Goal: Task Accomplishment & Management: Manage account settings

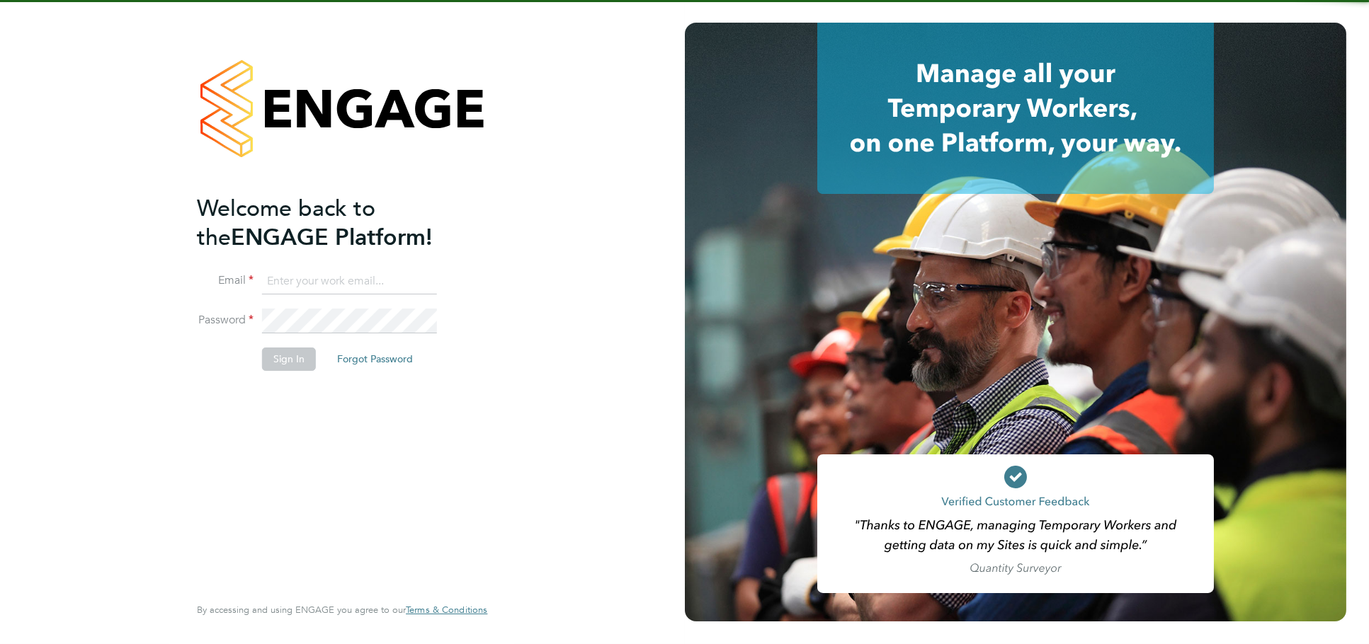
type input "jessica@pcrnet.co.uk"
click at [295, 368] on button "Sign In" at bounding box center [289, 359] width 54 height 23
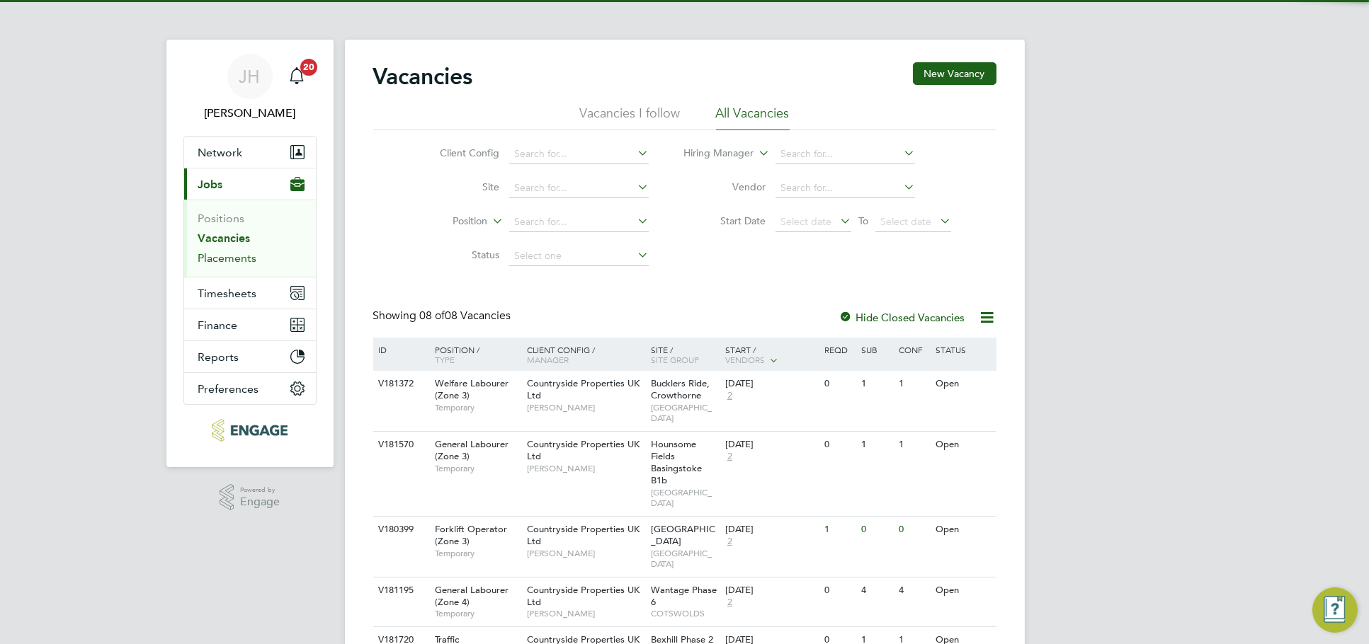
click at [232, 258] on link "Placements" at bounding box center [227, 257] width 59 height 13
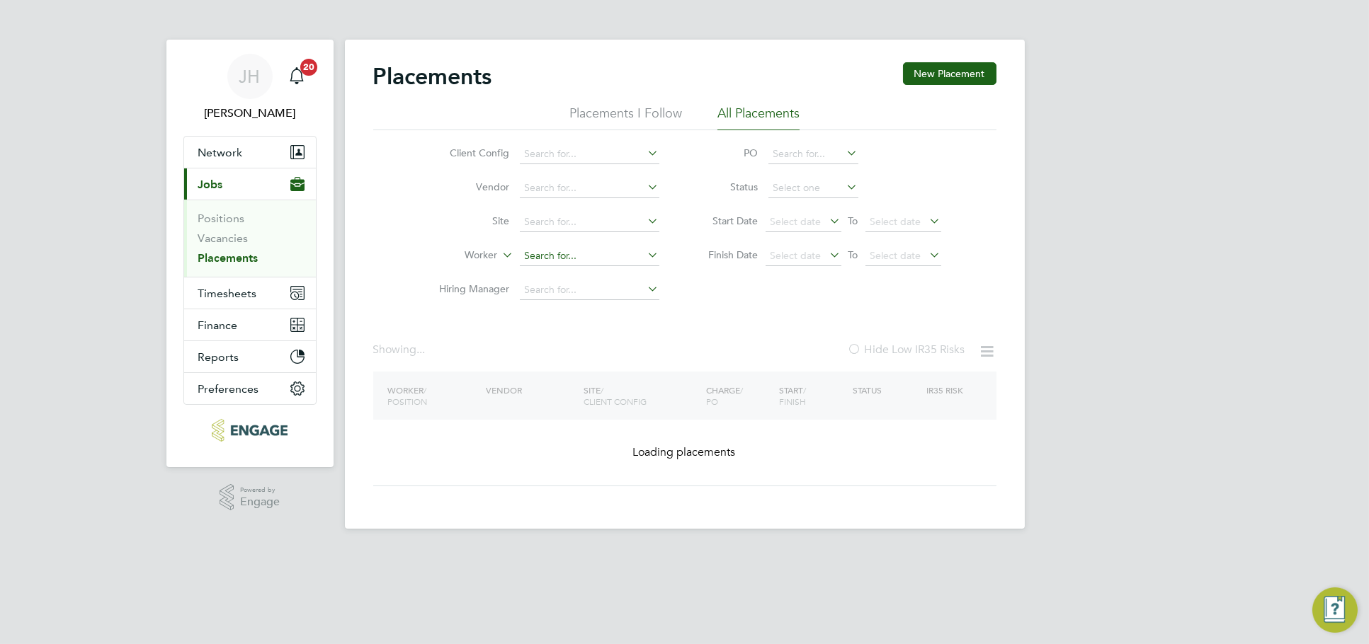
click at [571, 258] on input at bounding box center [590, 256] width 140 height 20
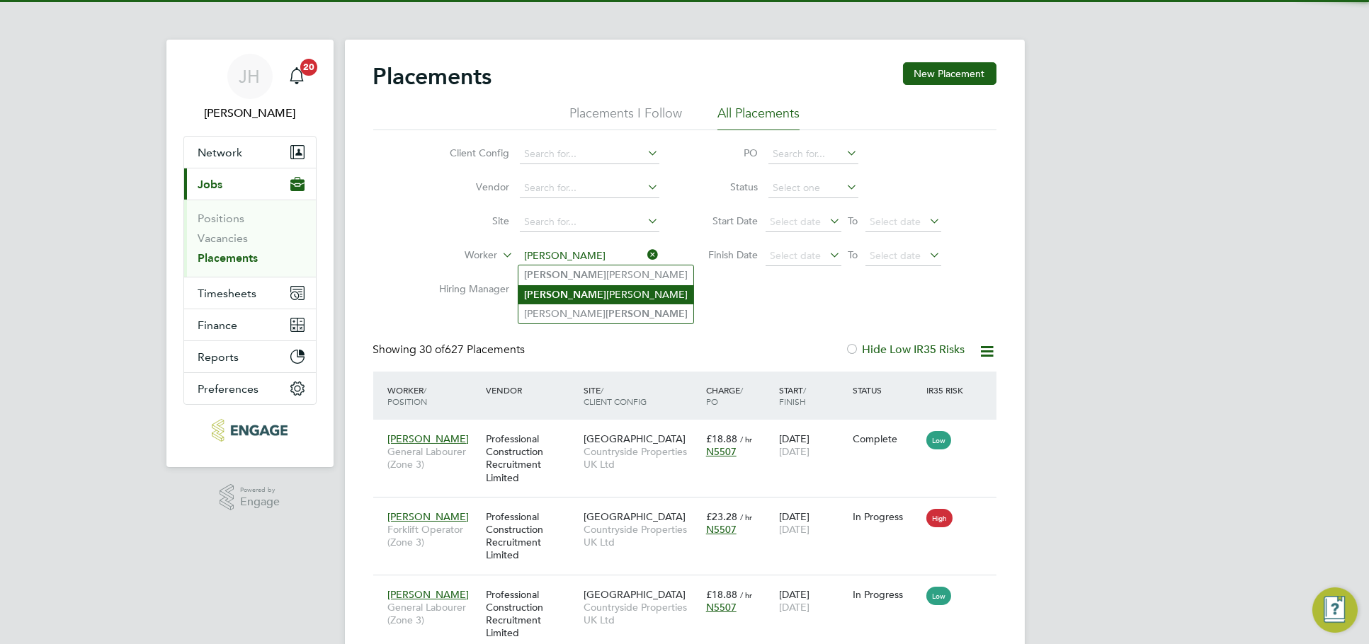
click at [581, 301] on li "Lee Saunders" at bounding box center [605, 294] width 175 height 19
type input "Lee Saunders"
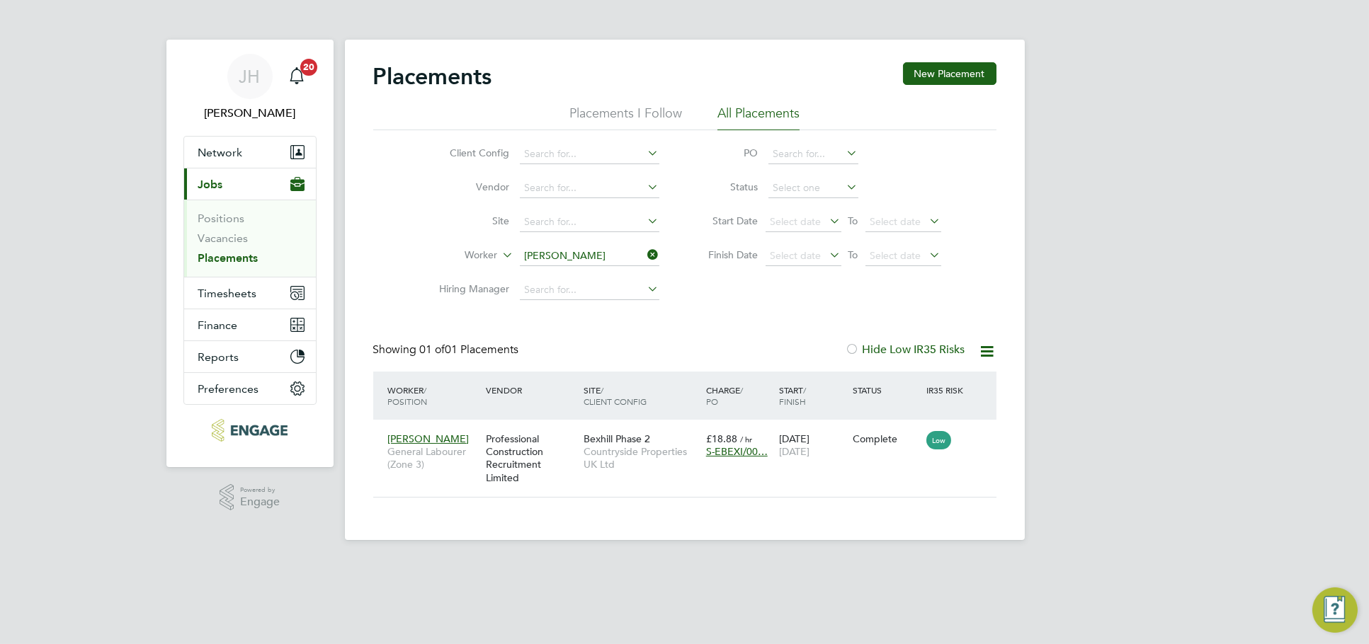
click at [582, 254] on input "Lee Saunders" at bounding box center [590, 256] width 140 height 20
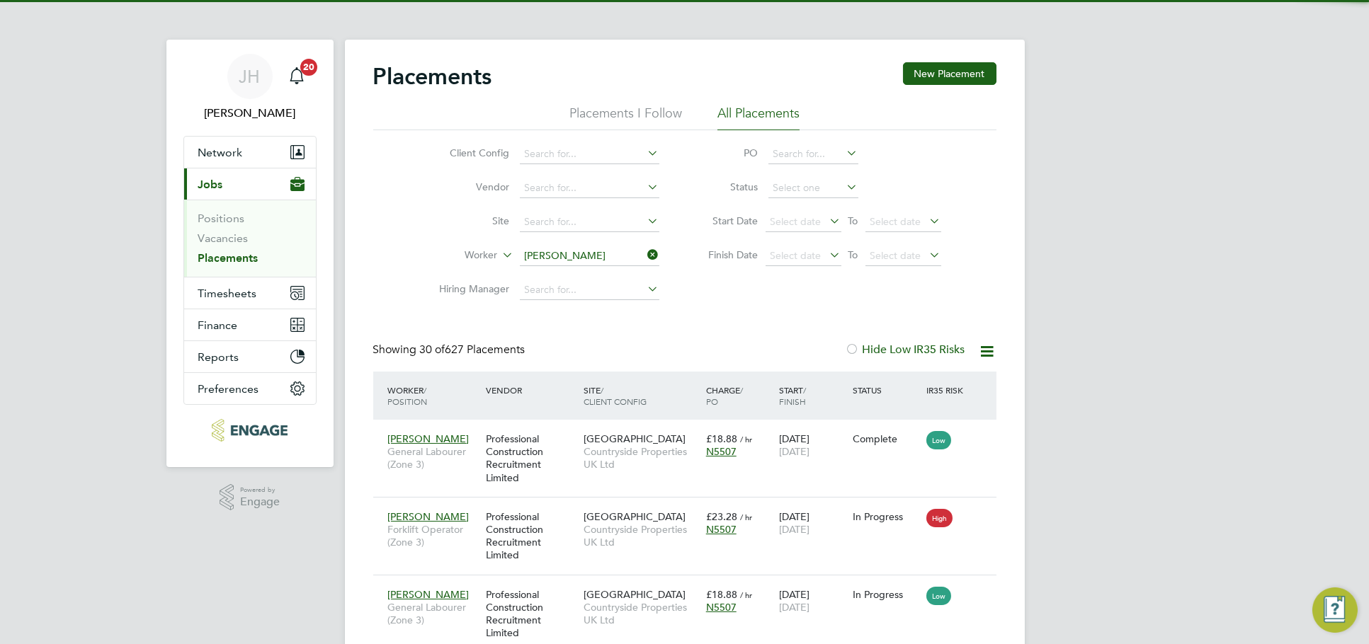
click at [581, 275] on li "Nathan Sinden" at bounding box center [588, 275] width 141 height 19
type input "Nathan Sinden"
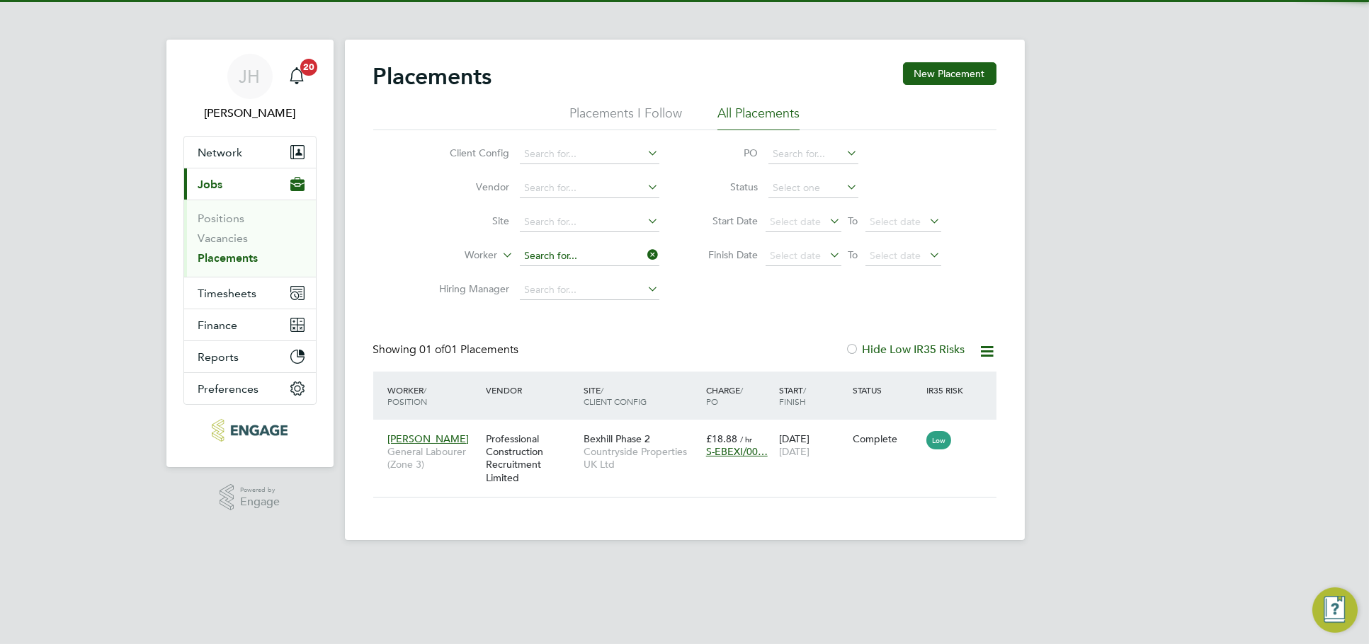
click at [586, 256] on input at bounding box center [590, 256] width 140 height 20
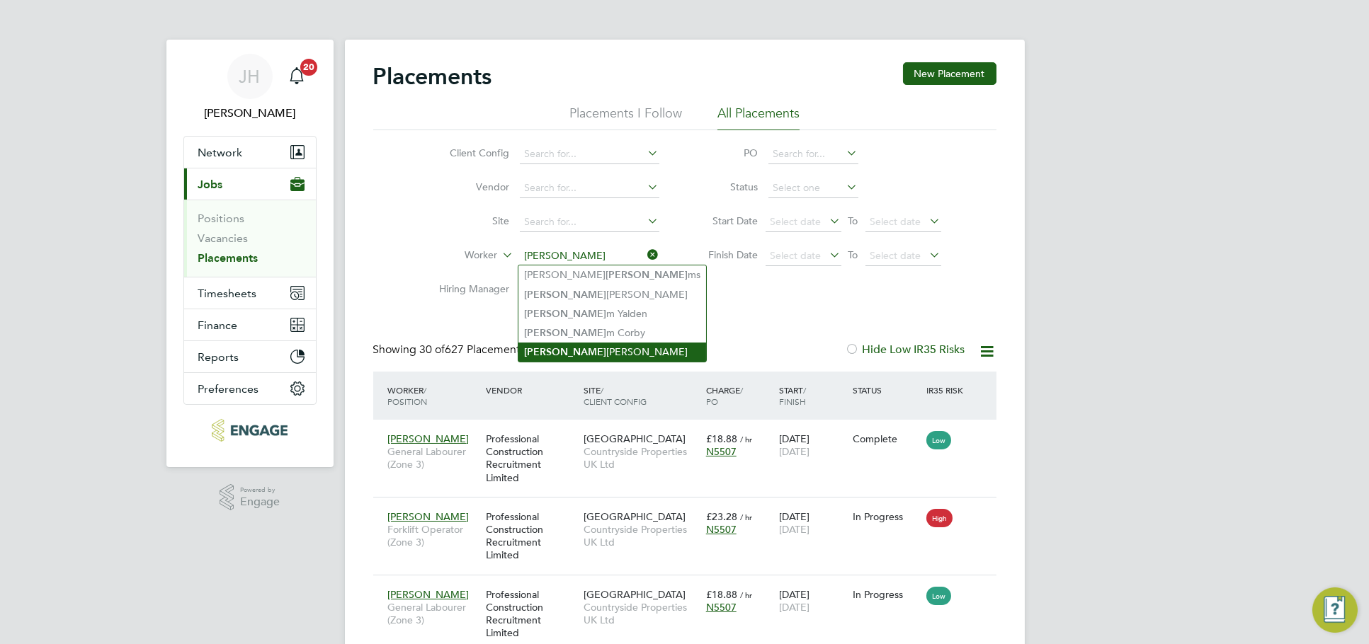
click at [597, 348] on li "Willia m Howes" at bounding box center [612, 352] width 188 height 19
type input "William Howes"
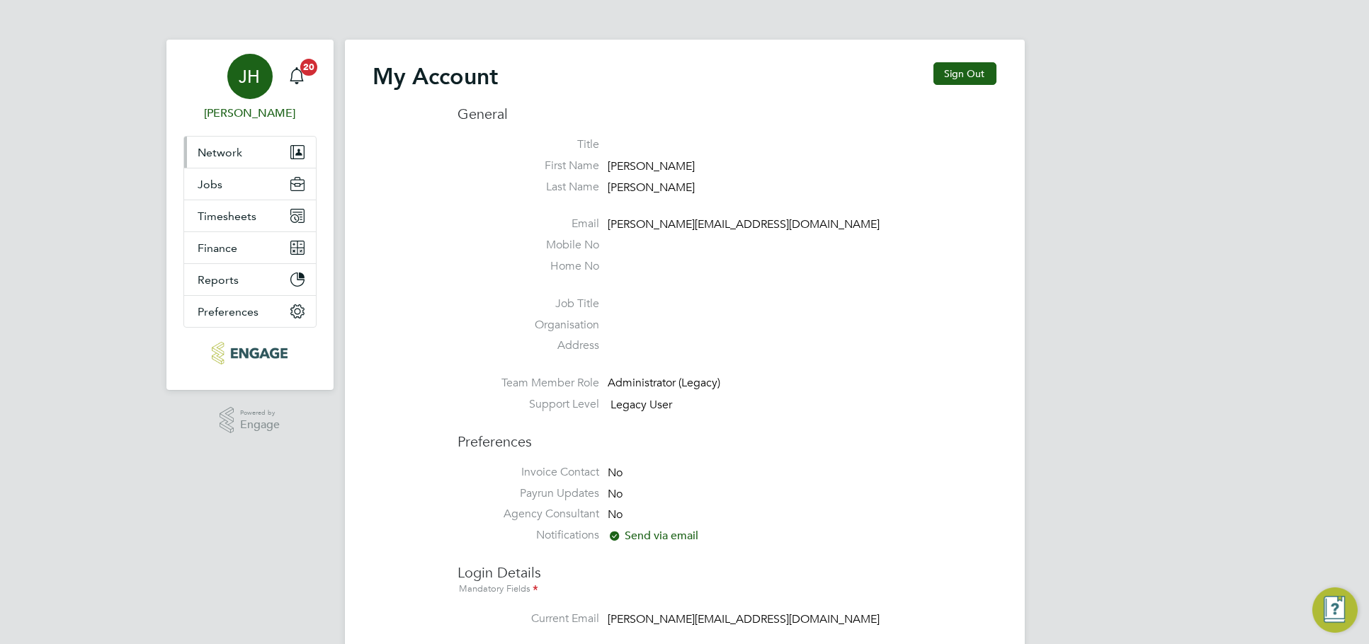
type input "[PERSON_NAME][EMAIL_ADDRESS][DOMAIN_NAME]"
click at [269, 164] on button "Network" at bounding box center [250, 152] width 132 height 31
click at [345, 148] on div "My Account Sign Out General Title First Name [PERSON_NAME] Last Name [PERSON_NA…" at bounding box center [685, 626] width 680 height 1172
click at [919, 249] on li "Mobile No" at bounding box center [727, 248] width 538 height 21
drag, startPoint x: 605, startPoint y: 227, endPoint x: 722, endPoint y: 229, distance: 116.2
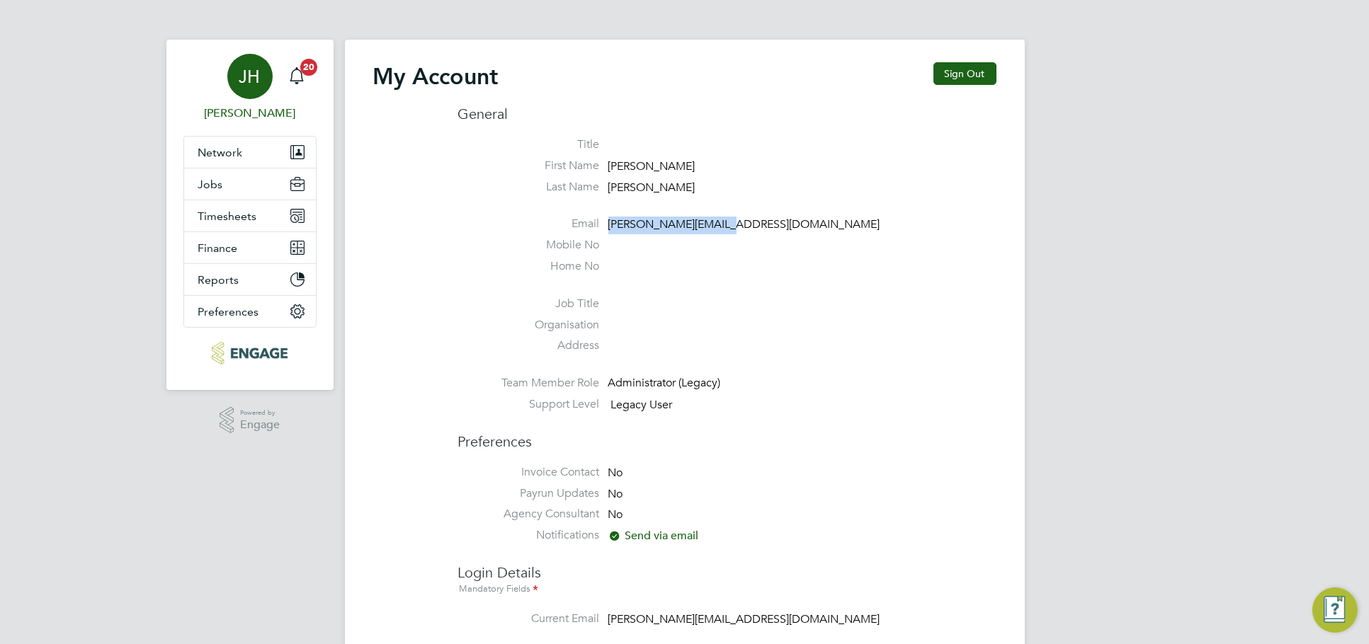
click at [722, 229] on li "Email [PERSON_NAME][EMAIL_ADDRESS][DOMAIN_NAME]" at bounding box center [727, 227] width 538 height 21
click at [1032, 26] on div "[PERSON_NAME] Notifications 20 Applications: Network Team Members Businesses Si…" at bounding box center [684, 617] width 1369 height 1234
drag, startPoint x: 1081, startPoint y: 26, endPoint x: 609, endPoint y: 33, distance: 471.7
click at [612, 32] on div "[PERSON_NAME] Notifications 20 Applications: Network Team Members Businesses Si…" at bounding box center [684, 617] width 1369 height 1234
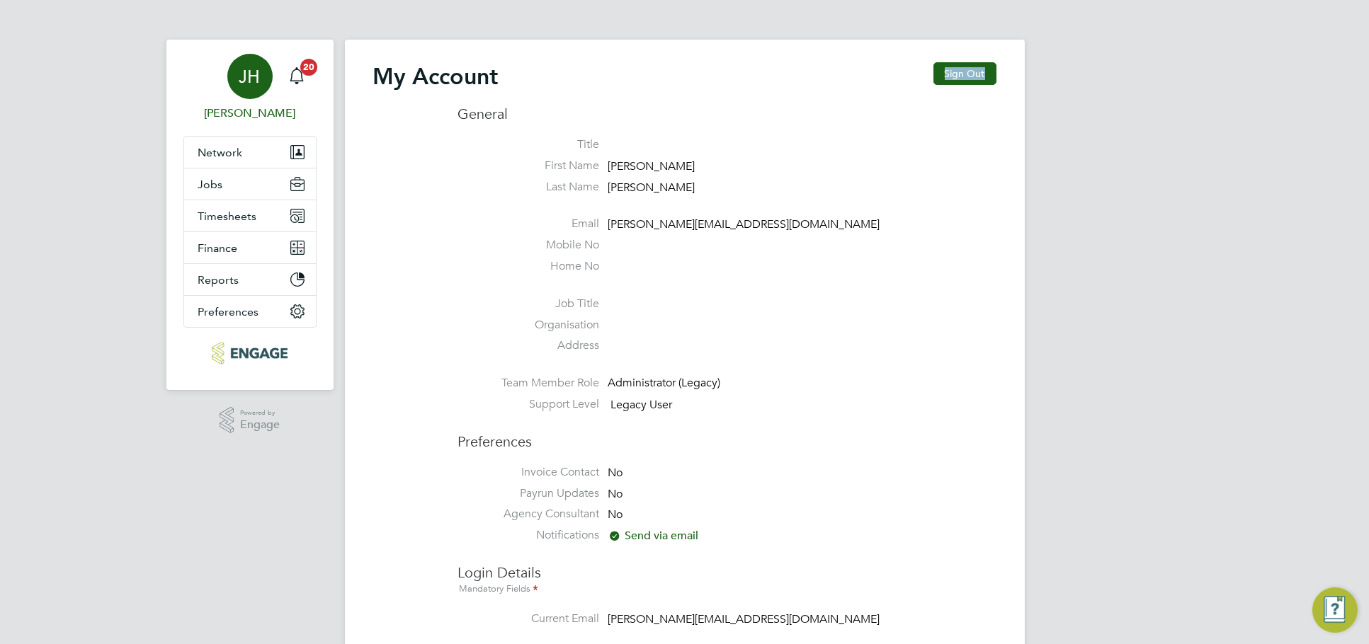
click at [534, 35] on app-barbie "My Account Sign Out General Title First Name [PERSON_NAME] Last Name [PERSON_NA…" at bounding box center [685, 606] width 680 height 1212
click at [327, 59] on app-nav-sections-wrapper "[PERSON_NAME] Notifications 20 Applications: Network Team Members Businesses Si…" at bounding box center [249, 215] width 167 height 351
click at [380, 59] on div "My Account Sign Out General Title First Name [PERSON_NAME] Last Name [PERSON_NA…" at bounding box center [685, 626] width 680 height 1172
type input "jessica@pcrnet.co.uk"
click at [241, 191] on button "Jobs" at bounding box center [250, 184] width 132 height 31
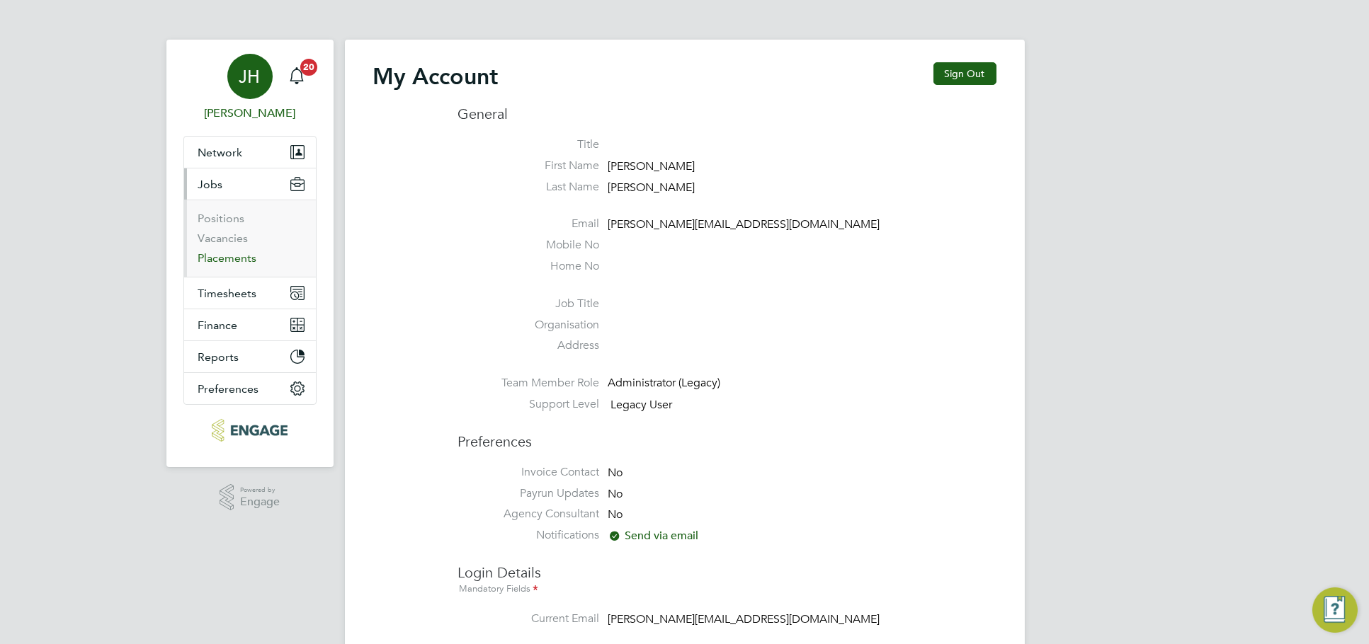
click at [240, 258] on link "Placements" at bounding box center [227, 257] width 59 height 13
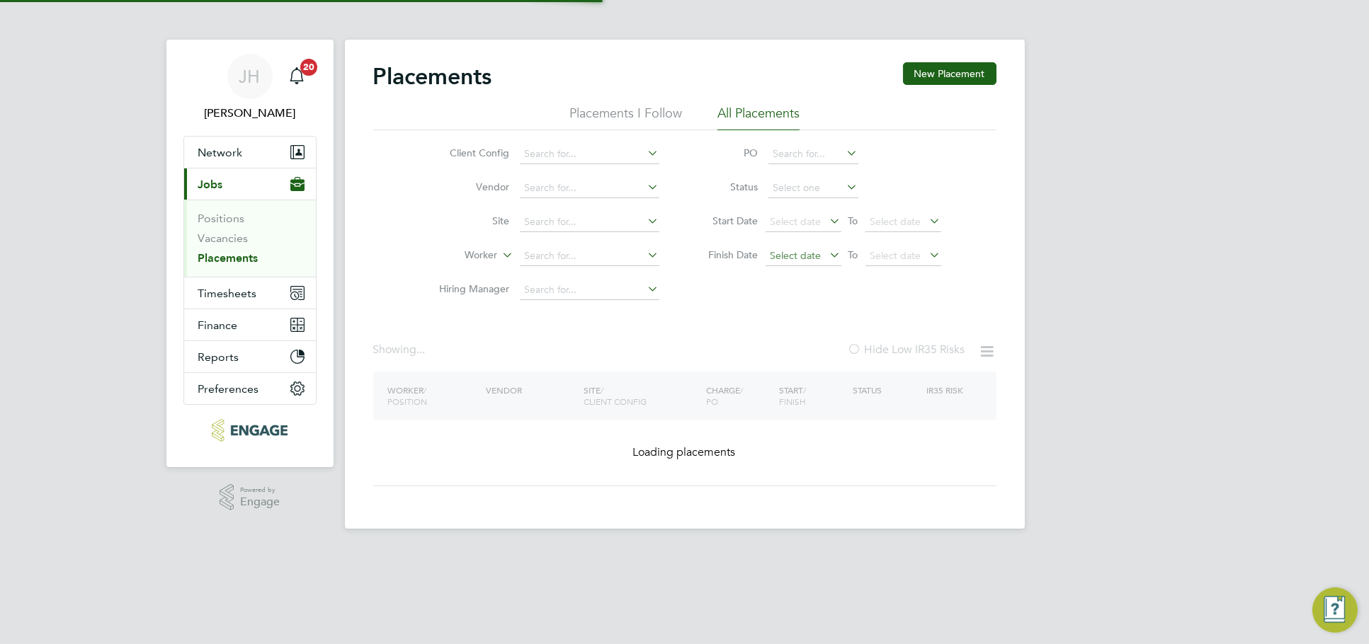
click at [800, 256] on span "Select date" at bounding box center [795, 255] width 51 height 13
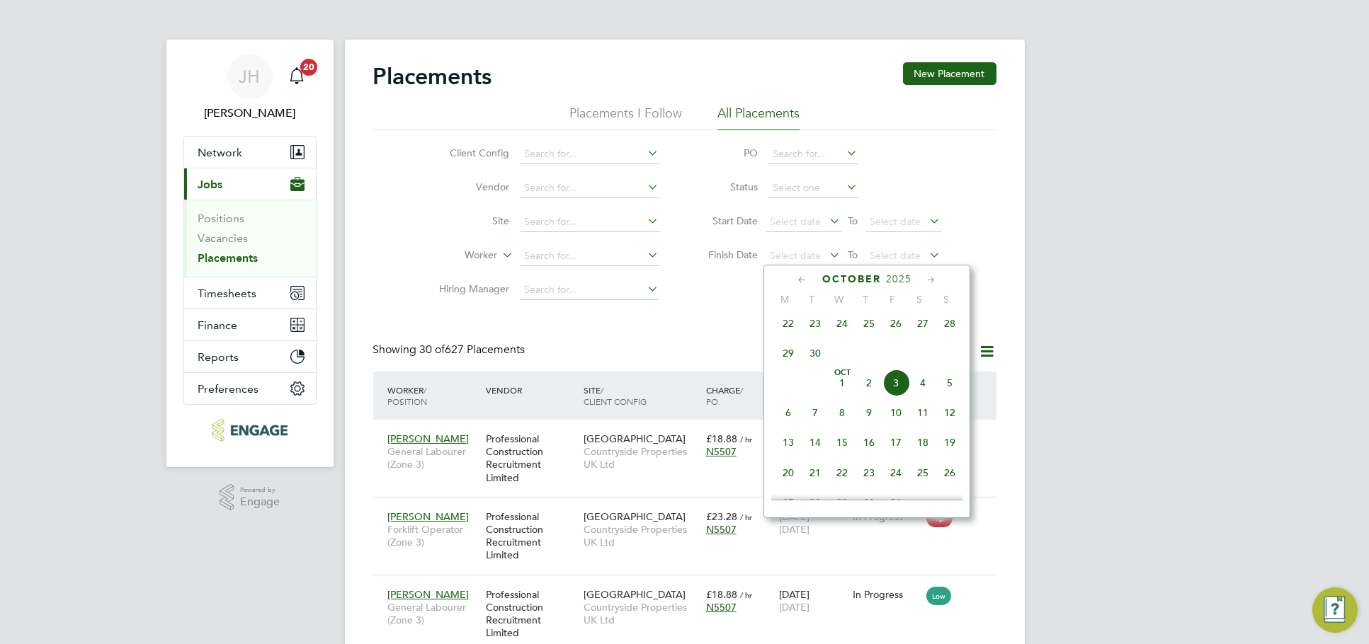
click at [895, 391] on span "3" at bounding box center [895, 383] width 27 height 27
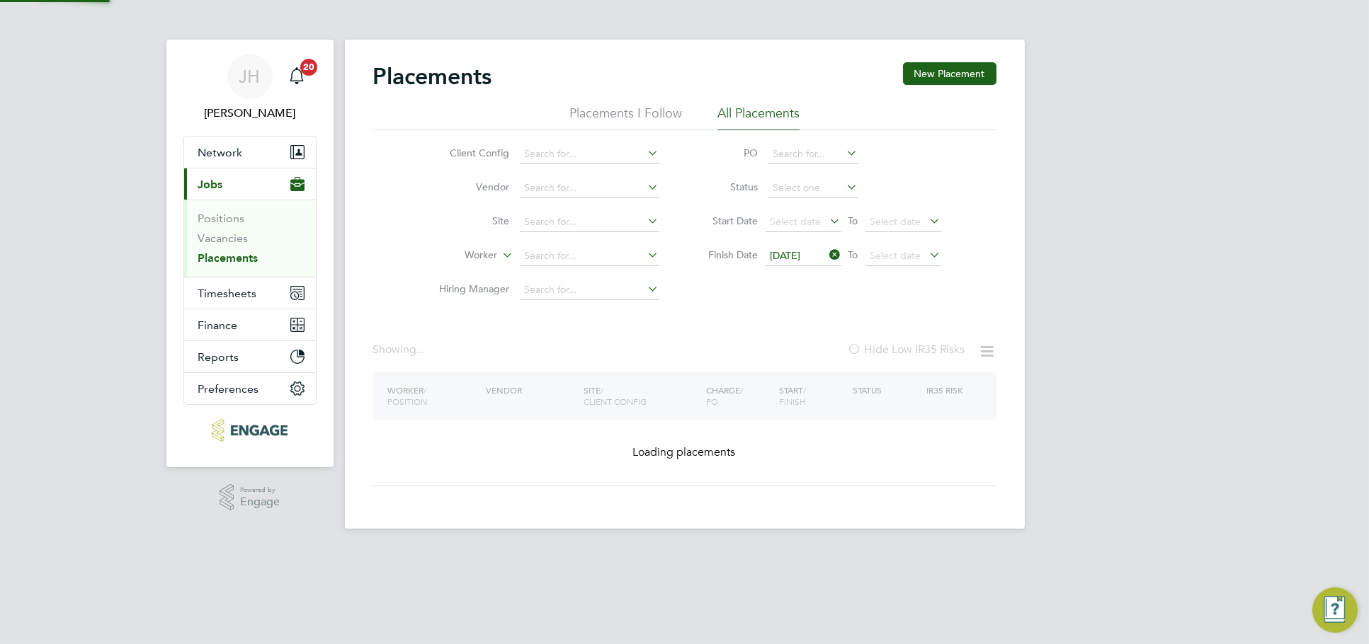
click at [901, 256] on span "Select date" at bounding box center [895, 255] width 51 height 13
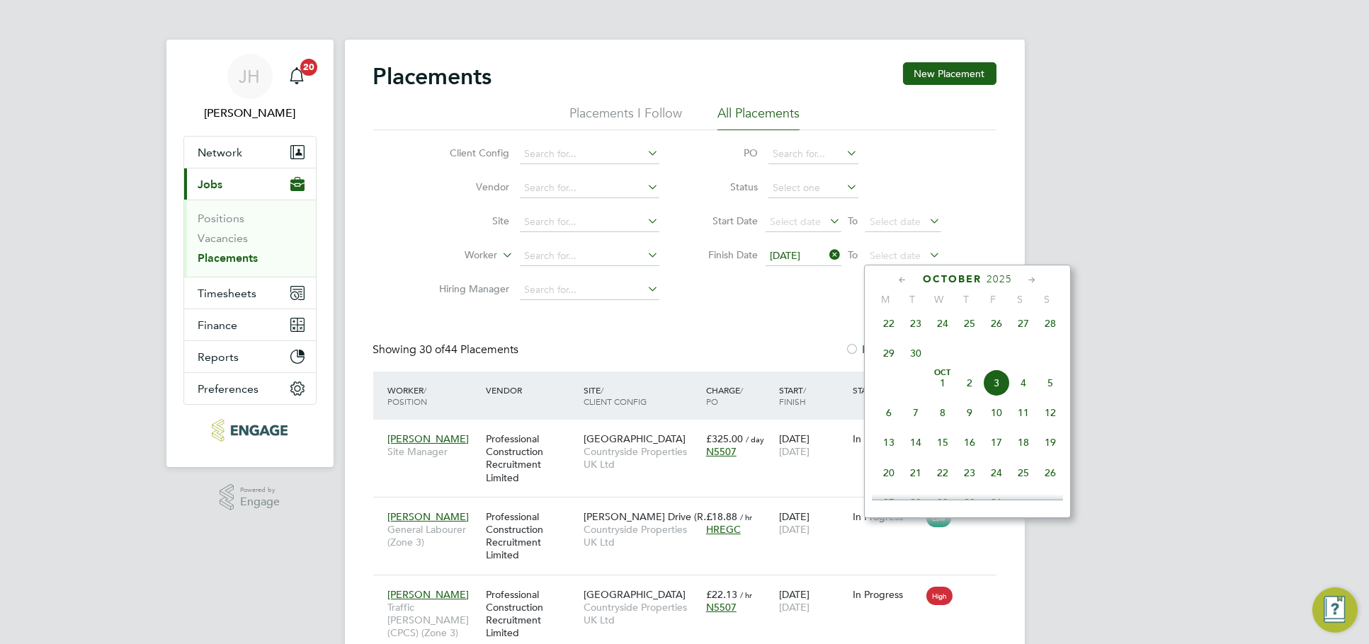
click at [891, 480] on span "20" at bounding box center [888, 473] width 27 height 27
